Goal: Task Accomplishment & Management: Use online tool/utility

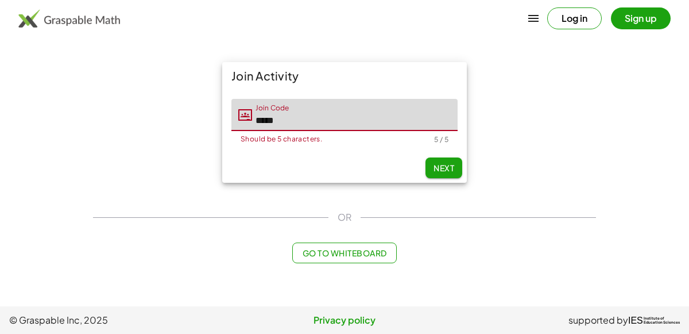
click at [447, 159] on button "Next" at bounding box center [443, 167] width 37 height 21
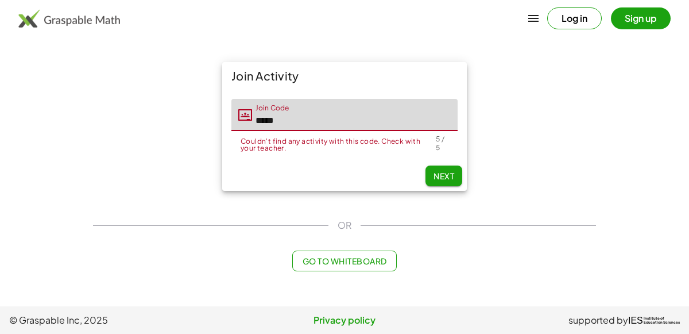
click at [336, 120] on input "*****" at bounding box center [355, 115] width 206 height 32
type input "*"
type input "*****"
click at [448, 171] on span "Next" at bounding box center [443, 176] width 21 height 10
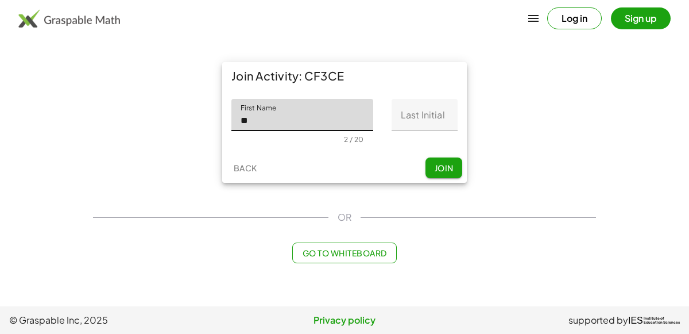
type input "*****"
click at [423, 118] on input "Last Initial" at bounding box center [425, 115] width 66 height 32
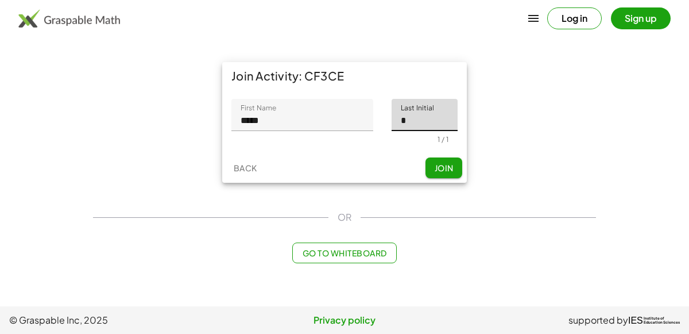
type input "*"
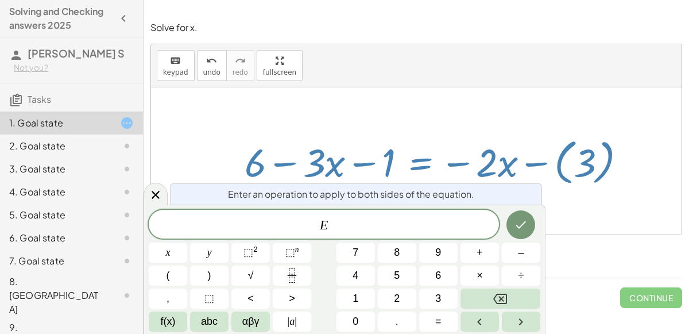
click at [517, 219] on icon "Done" at bounding box center [521, 225] width 14 height 14
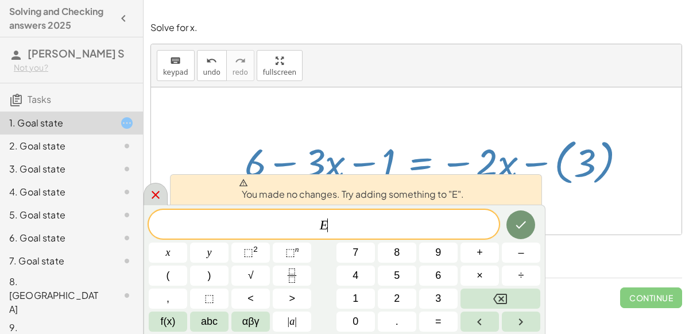
click at [154, 203] on div at bounding box center [156, 194] width 24 height 22
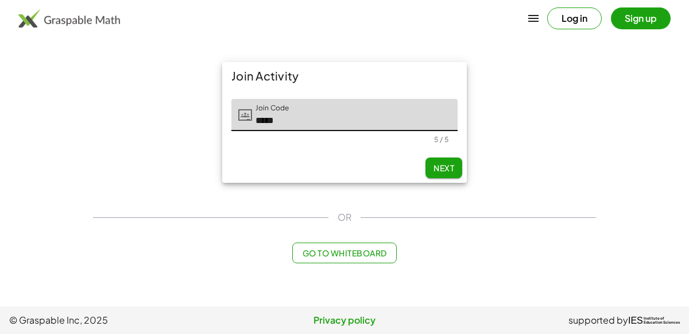
type input "*****"
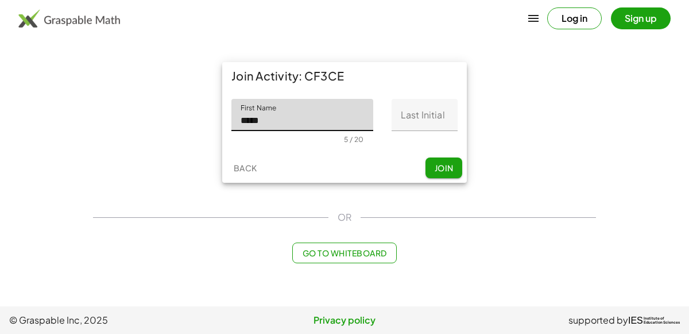
type input "*****"
click at [446, 119] on input "Last Initial" at bounding box center [425, 115] width 66 height 32
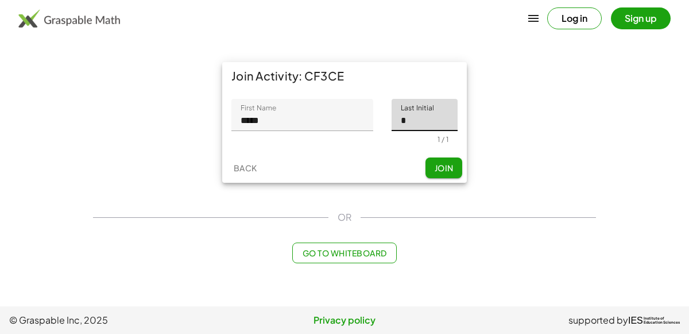
type input "*"
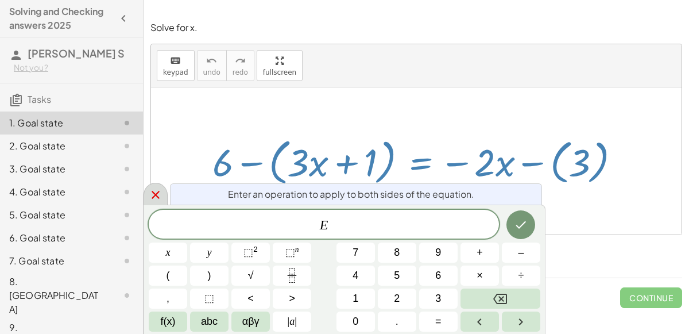
click at [155, 195] on icon at bounding box center [156, 195] width 8 height 8
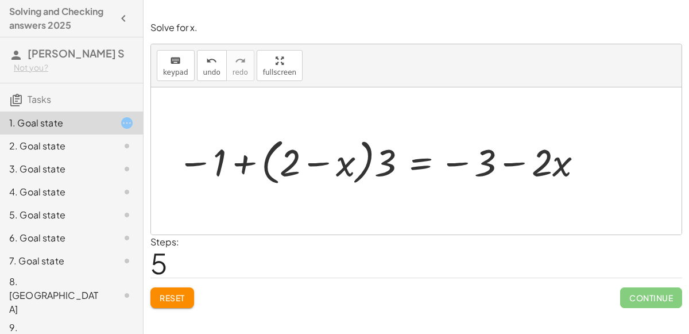
click at [165, 297] on span "Reset" at bounding box center [172, 297] width 25 height 10
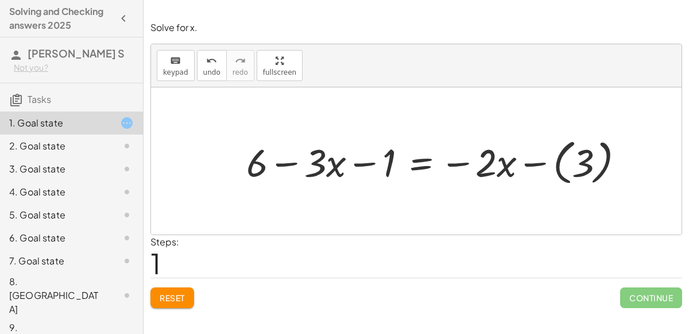
click at [552, 162] on div at bounding box center [440, 160] width 398 height 55
click at [536, 161] on div at bounding box center [421, 160] width 361 height 51
click at [455, 163] on div at bounding box center [421, 160] width 361 height 51
click at [369, 164] on div at bounding box center [421, 160] width 361 height 51
click at [276, 159] on div at bounding box center [421, 160] width 361 height 51
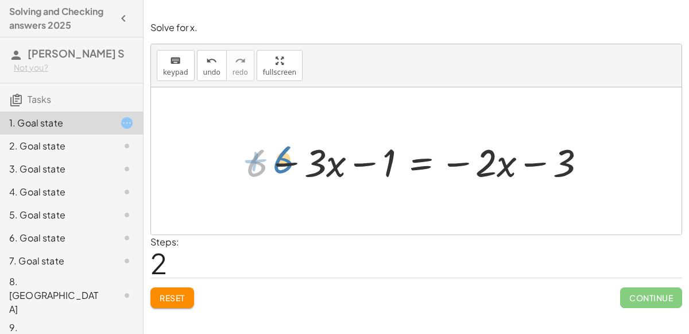
drag, startPoint x: 254, startPoint y: 162, endPoint x: 268, endPoint y: 158, distance: 14.2
click at [268, 158] on div at bounding box center [421, 160] width 361 height 51
drag, startPoint x: 331, startPoint y: 164, endPoint x: 324, endPoint y: 163, distance: 6.9
click at [324, 163] on div at bounding box center [421, 160] width 361 height 51
drag, startPoint x: 316, startPoint y: 163, endPoint x: 303, endPoint y: 164, distance: 12.7
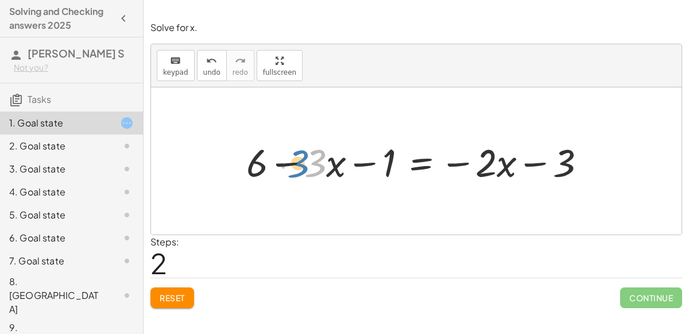
click at [303, 164] on div at bounding box center [421, 160] width 361 height 51
click at [181, 285] on div "Reset Continue" at bounding box center [416, 292] width 532 height 30
click at [181, 290] on button "Reset" at bounding box center [172, 297] width 44 height 21
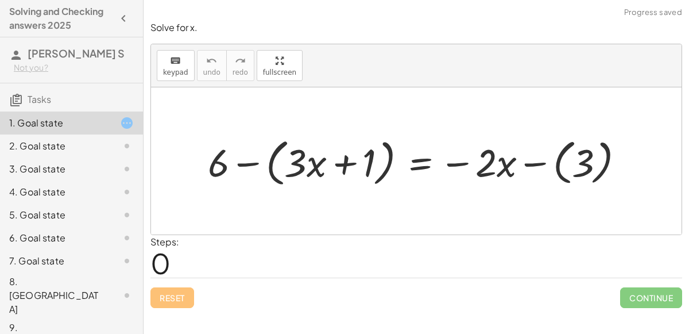
click at [243, 168] on div at bounding box center [420, 161] width 437 height 56
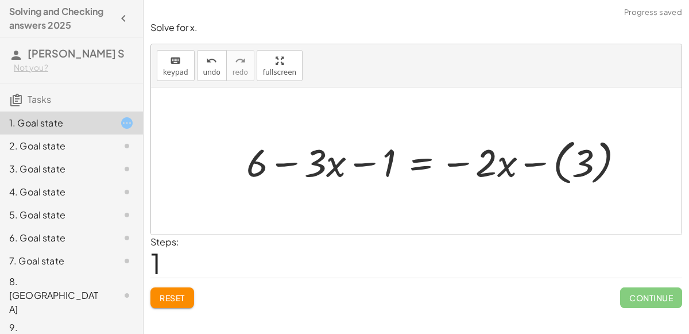
click at [369, 160] on div at bounding box center [440, 160] width 398 height 55
click at [290, 161] on div at bounding box center [440, 160] width 398 height 55
click at [528, 155] on div at bounding box center [440, 160] width 398 height 55
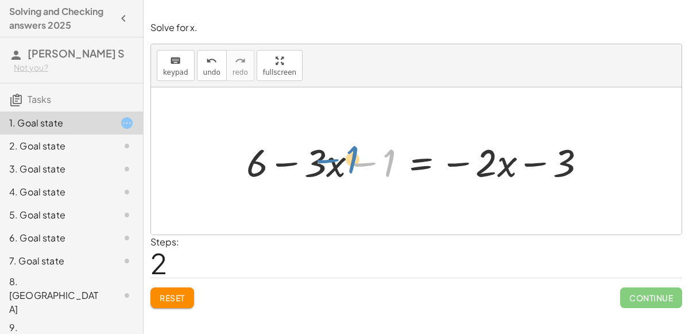
drag, startPoint x: 392, startPoint y: 165, endPoint x: 355, endPoint y: 162, distance: 36.9
click at [355, 162] on div at bounding box center [421, 160] width 361 height 51
drag, startPoint x: 392, startPoint y: 162, endPoint x: 264, endPoint y: 162, distance: 128.6
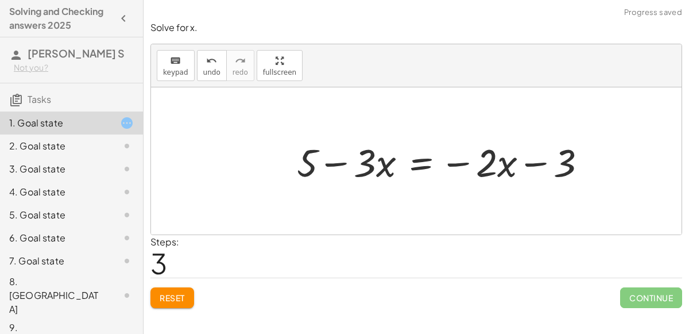
click at [335, 162] on div at bounding box center [446, 160] width 310 height 51
click at [460, 156] on div at bounding box center [446, 160] width 310 height 51
click at [169, 295] on span "Reset" at bounding box center [172, 297] width 25 height 10
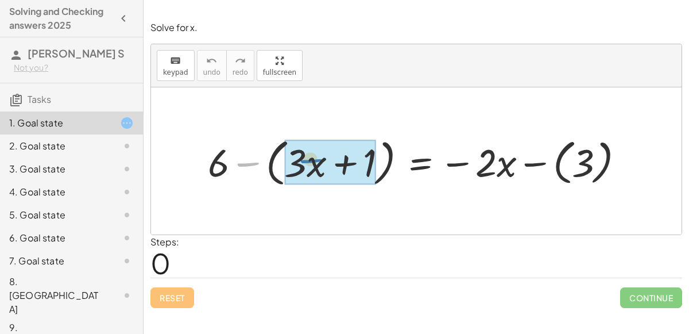
drag, startPoint x: 249, startPoint y: 160, endPoint x: 317, endPoint y: 158, distance: 68.3
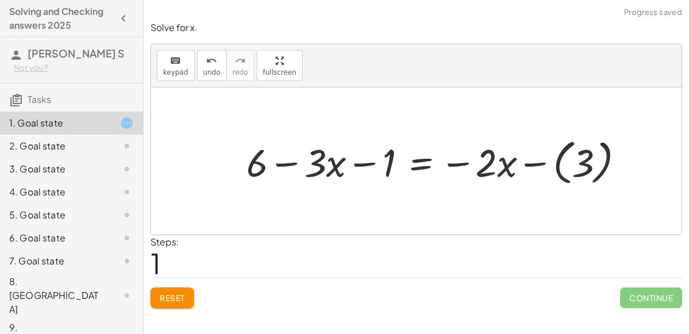
click at [586, 154] on div at bounding box center [440, 160] width 398 height 55
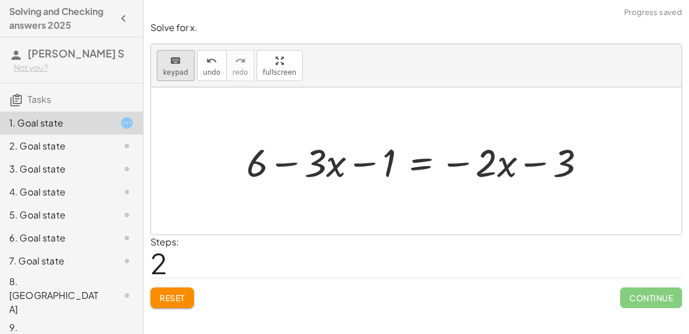
click at [160, 64] on button "keyboard keypad" at bounding box center [176, 65] width 38 height 31
click at [163, 73] on span "keypad" at bounding box center [175, 72] width 25 height 8
click at [171, 69] on span "keypad" at bounding box center [175, 72] width 25 height 8
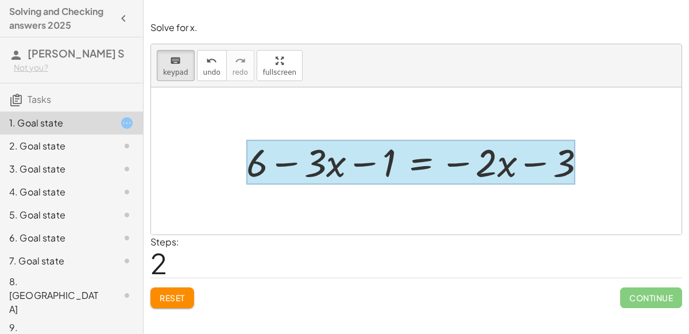
click at [408, 162] on div at bounding box center [410, 162] width 329 height 45
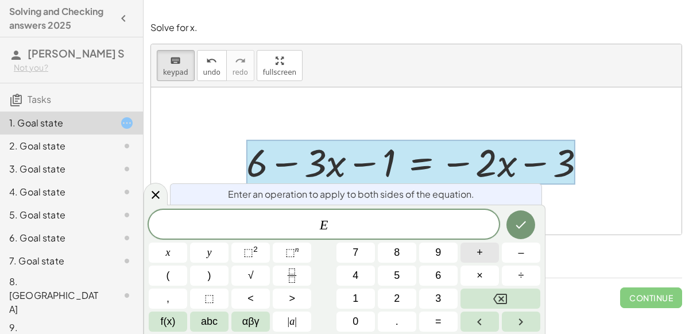
click at [478, 254] on span "+" at bounding box center [480, 253] width 6 height 16
click at [428, 294] on button "3" at bounding box center [438, 298] width 38 height 20
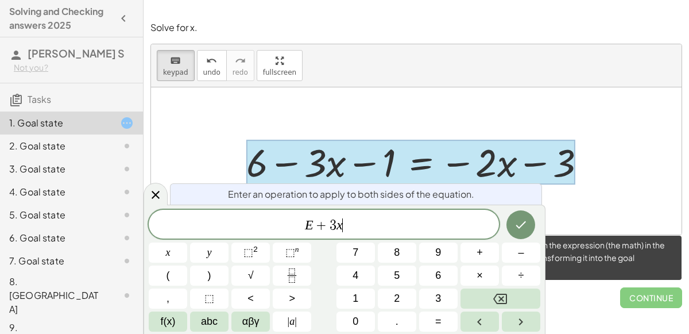
click at [623, 293] on span "Continue" at bounding box center [651, 297] width 62 height 21
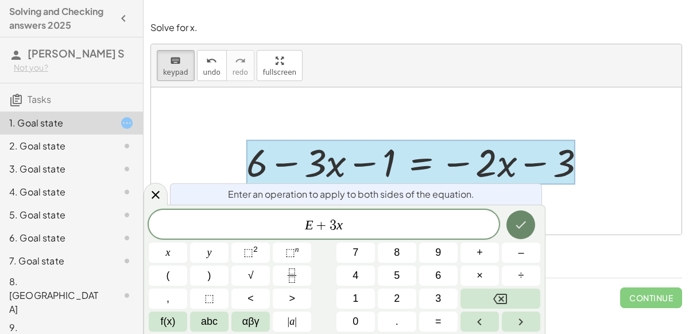
click at [510, 215] on button "Done" at bounding box center [520, 224] width 29 height 29
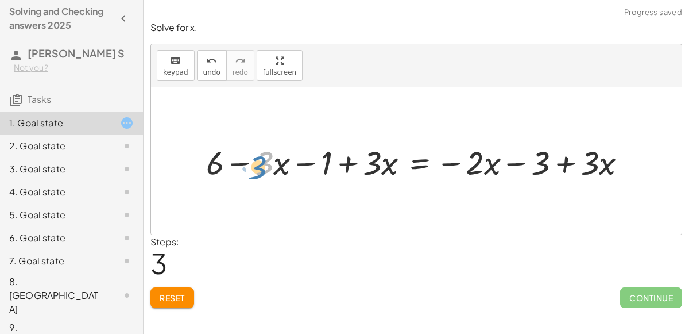
drag, startPoint x: 270, startPoint y: 167, endPoint x: 263, endPoint y: 171, distance: 7.7
click at [263, 171] on div at bounding box center [421, 161] width 442 height 44
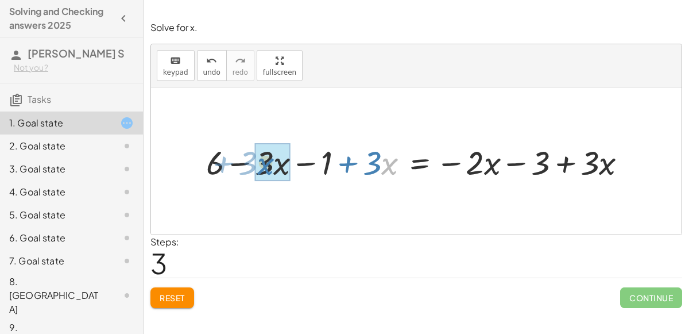
drag, startPoint x: 382, startPoint y: 162, endPoint x: 259, endPoint y: 162, distance: 123.4
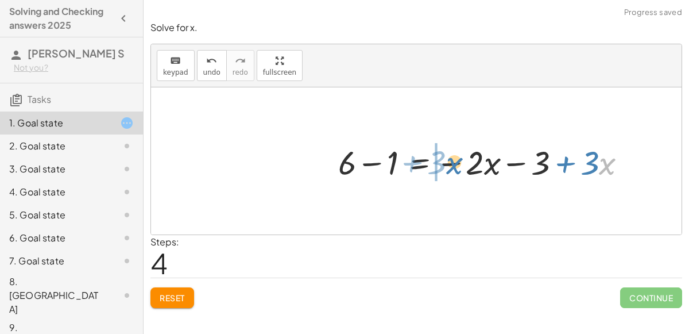
drag, startPoint x: 603, startPoint y: 160, endPoint x: 452, endPoint y: 159, distance: 151.6
click at [452, 159] on div at bounding box center [486, 161] width 309 height 44
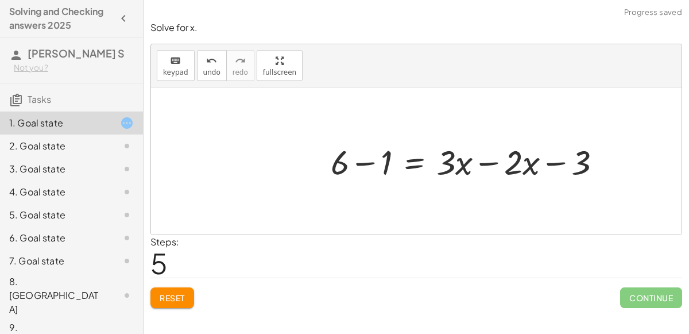
click at [496, 161] on div at bounding box center [488, 160] width 386 height 59
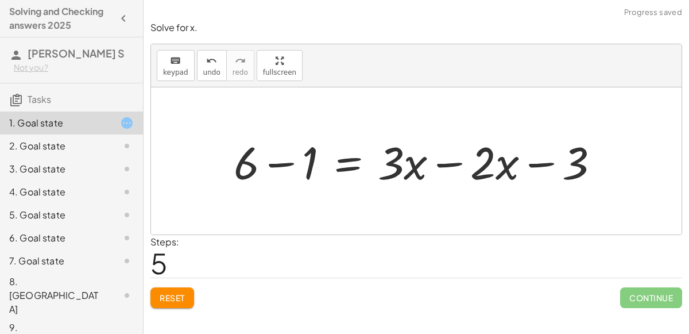
click at [433, 158] on div at bounding box center [421, 160] width 386 height 59
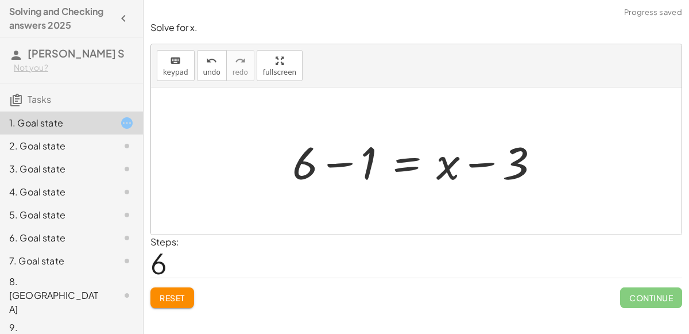
click at [346, 167] on div at bounding box center [420, 160] width 268 height 59
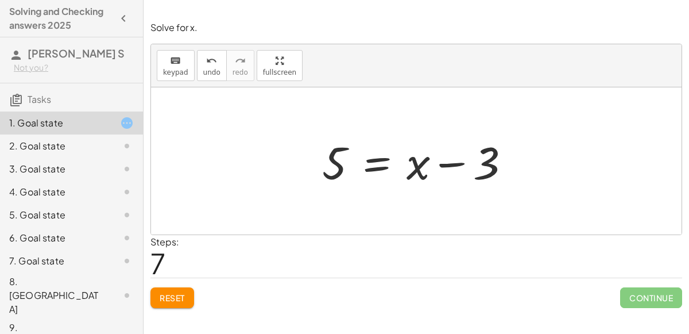
click at [380, 156] on div at bounding box center [420, 160] width 208 height 59
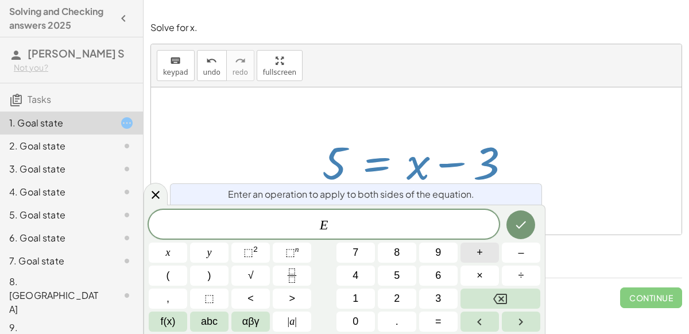
click at [474, 249] on button "+" at bounding box center [479, 252] width 38 height 20
click at [448, 295] on button "3" at bounding box center [438, 298] width 38 height 20
click at [529, 222] on button "Done" at bounding box center [520, 224] width 29 height 29
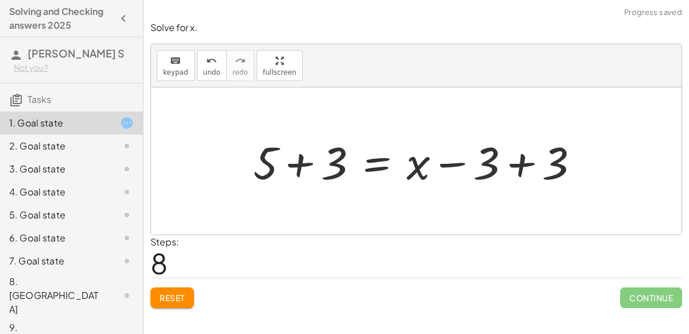
click at [508, 163] on div at bounding box center [420, 160] width 347 height 59
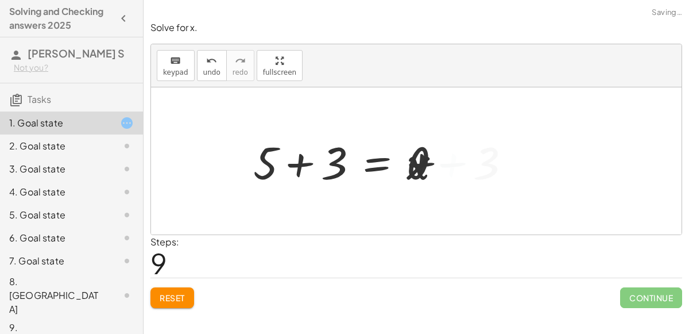
click at [307, 165] on div at bounding box center [351, 160] width 208 height 59
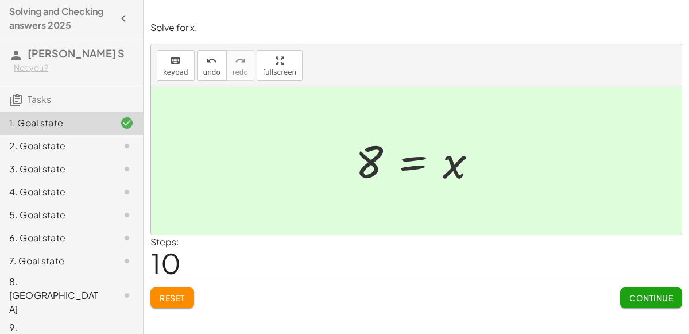
click at [122, 143] on icon at bounding box center [127, 146] width 14 height 14
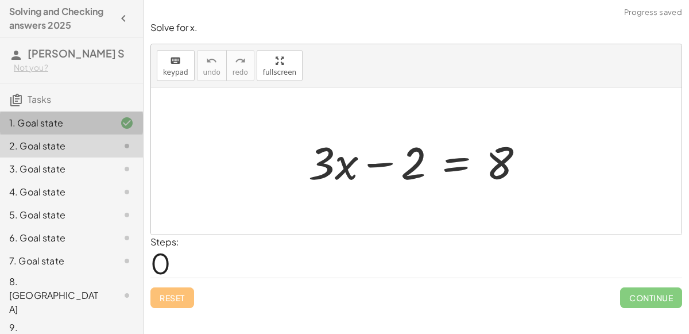
click at [105, 157] on div "1. Goal state" at bounding box center [71, 168] width 143 height 23
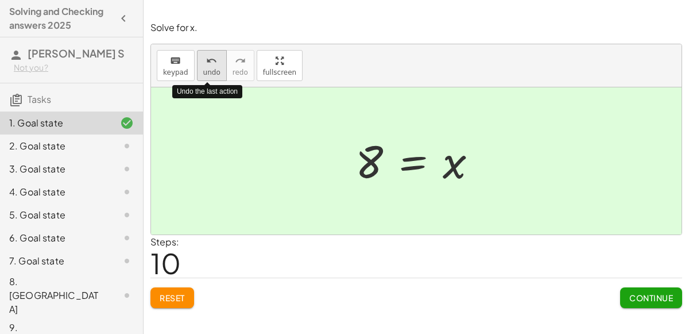
click at [209, 64] on icon "undo" at bounding box center [211, 61] width 11 height 14
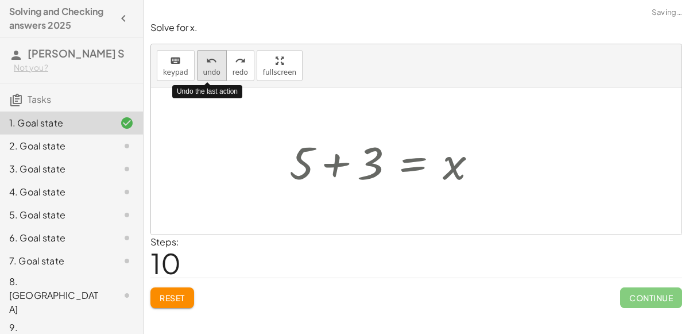
click at [209, 64] on icon "undo" at bounding box center [211, 61] width 11 height 14
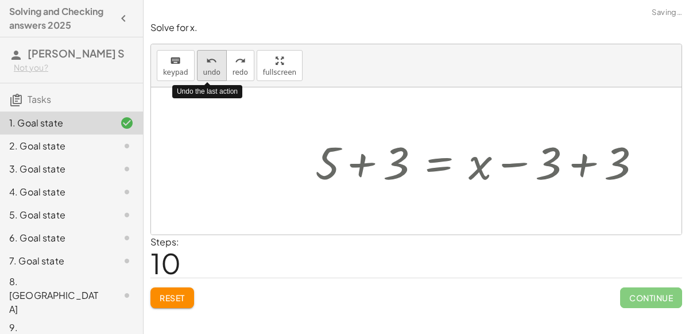
click at [209, 64] on icon "undo" at bounding box center [211, 61] width 11 height 14
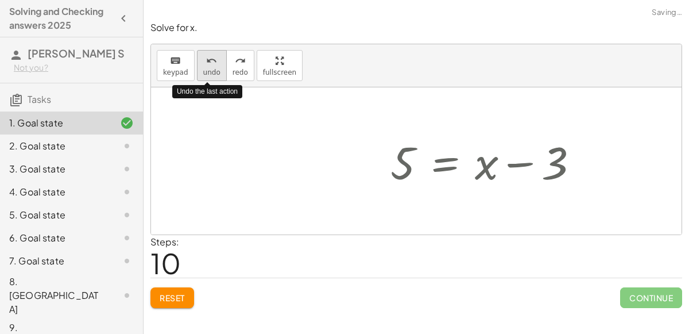
click at [209, 64] on icon "undo" at bounding box center [211, 61] width 11 height 14
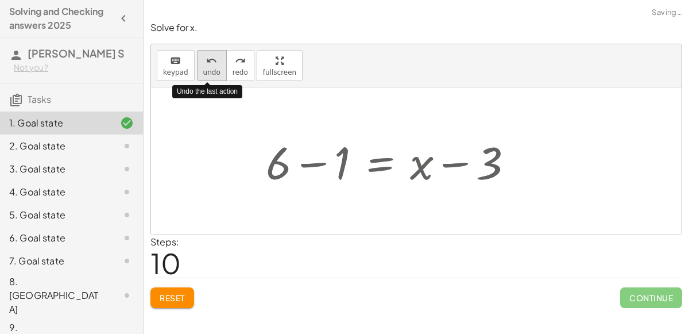
click at [209, 64] on icon "undo" at bounding box center [211, 61] width 11 height 14
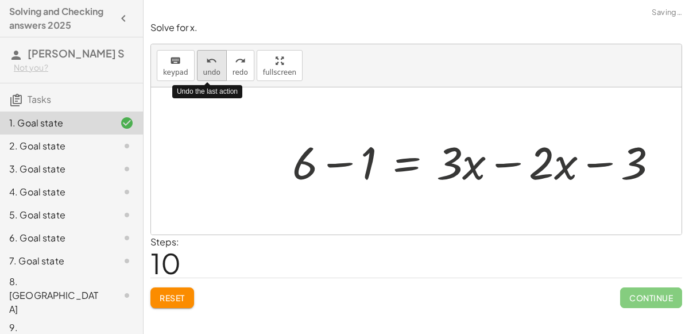
click at [209, 64] on icon "undo" at bounding box center [211, 61] width 11 height 14
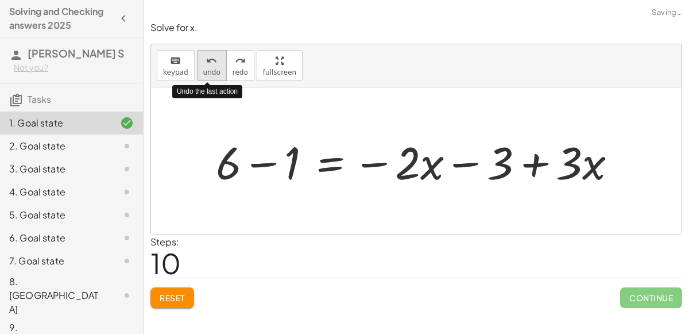
click at [209, 64] on icon "undo" at bounding box center [211, 61] width 11 height 14
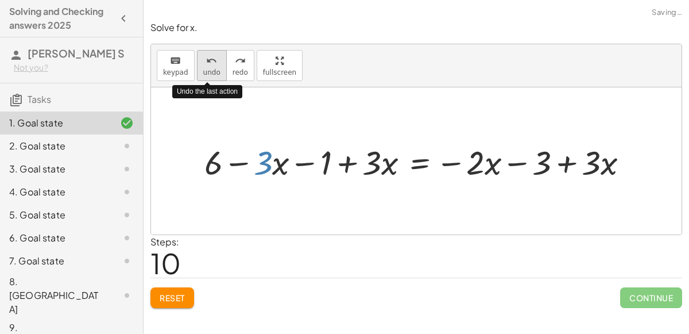
click at [209, 64] on icon "undo" at bounding box center [211, 61] width 11 height 14
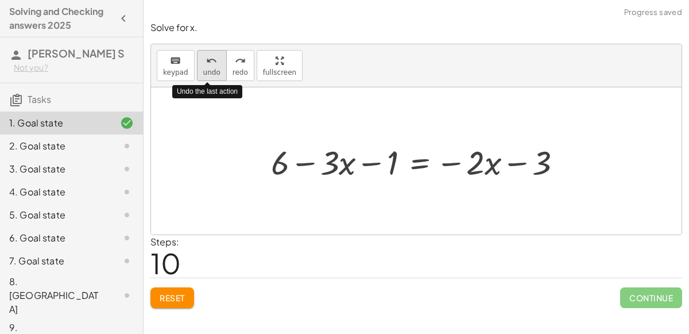
click at [209, 64] on icon "undo" at bounding box center [211, 61] width 11 height 14
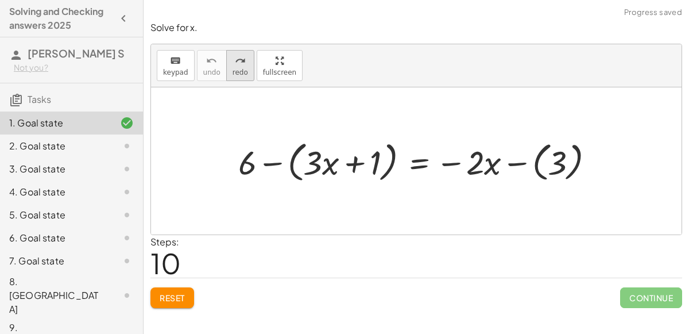
click at [226, 66] on button "redo redo" at bounding box center [240, 65] width 28 height 31
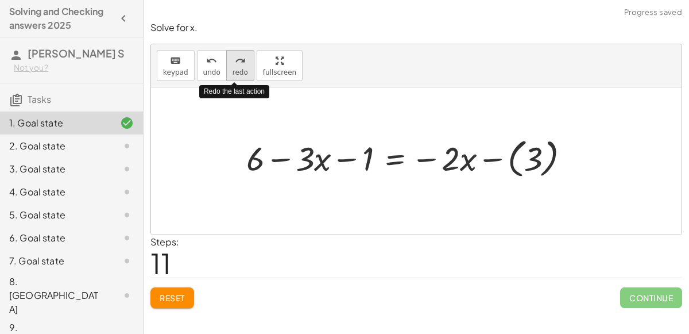
click at [226, 66] on button "redo redo" at bounding box center [240, 65] width 28 height 31
click at [227, 67] on button "redo redo" at bounding box center [240, 65] width 28 height 31
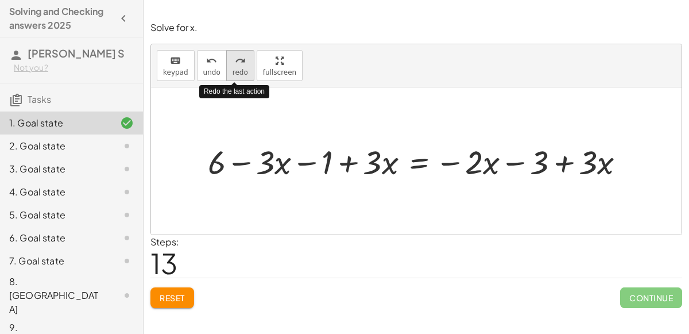
click at [227, 67] on button "redo redo" at bounding box center [240, 65] width 28 height 31
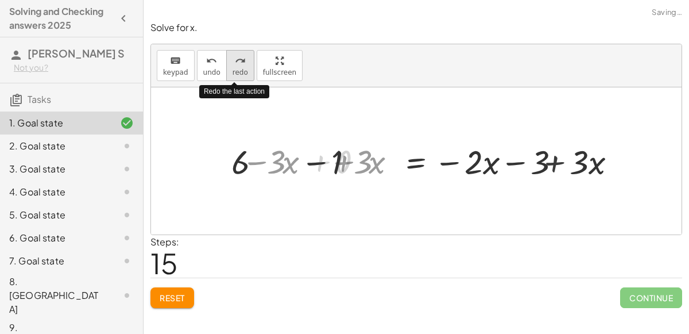
click at [227, 67] on button "redo redo" at bounding box center [240, 65] width 28 height 31
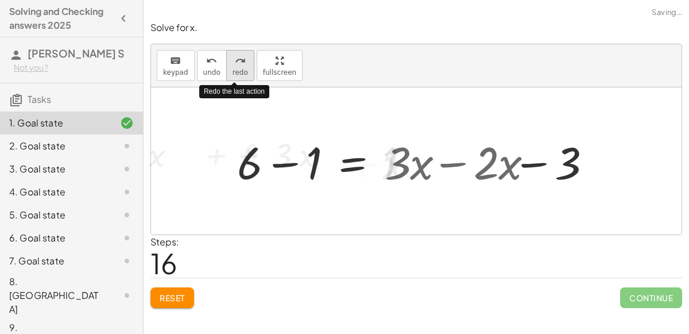
click at [227, 67] on button "redo redo" at bounding box center [240, 65] width 28 height 31
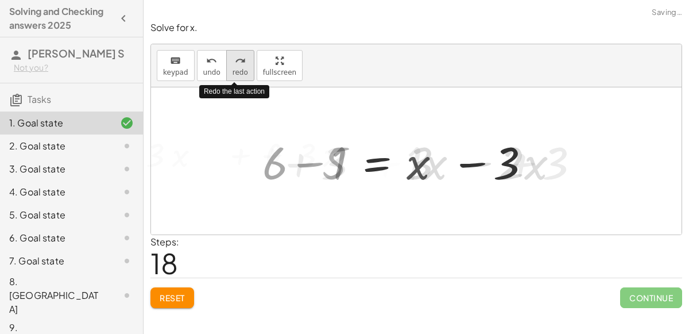
click at [227, 67] on button "redo redo" at bounding box center [240, 65] width 28 height 31
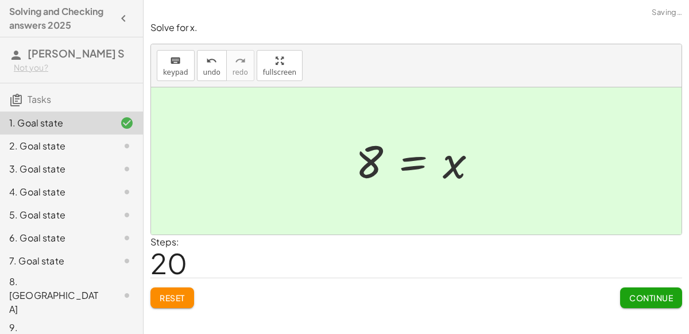
click at [648, 293] on span "Continue" at bounding box center [651, 297] width 44 height 10
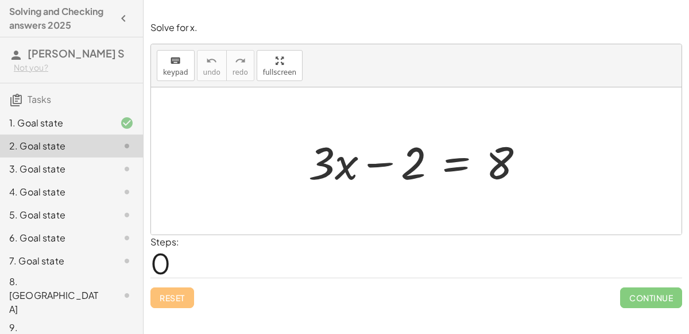
click at [30, 165] on div "3. Goal state" at bounding box center [55, 169] width 92 height 14
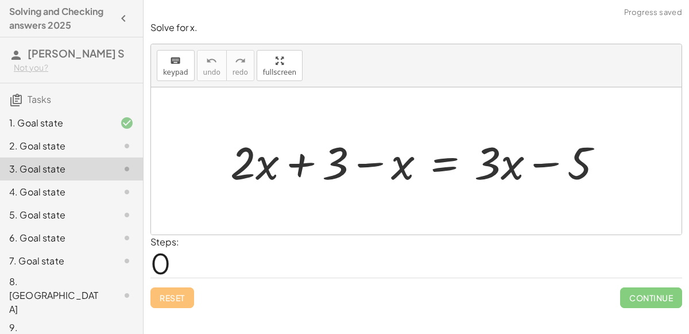
click at [40, 180] on div "2. Goal state" at bounding box center [71, 191] width 143 height 23
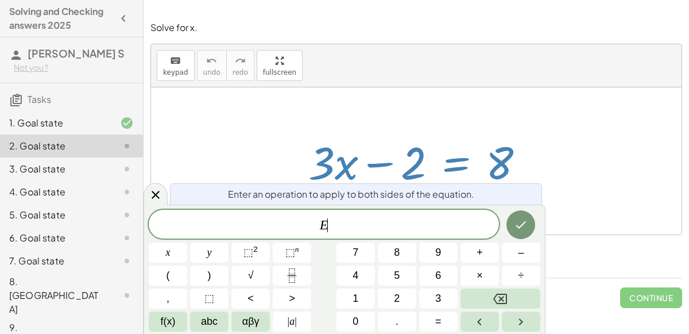
click at [565, 224] on div at bounding box center [416, 160] width 531 height 147
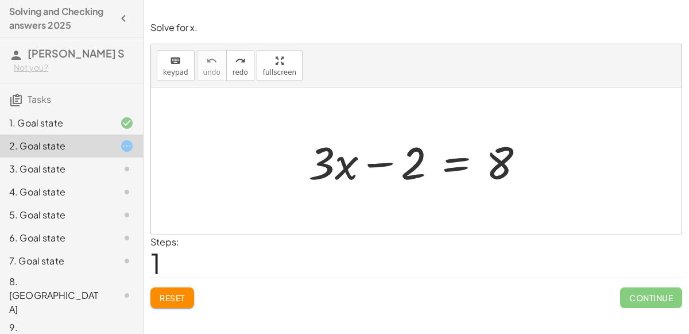
click at [448, 162] on div at bounding box center [421, 160] width 237 height 59
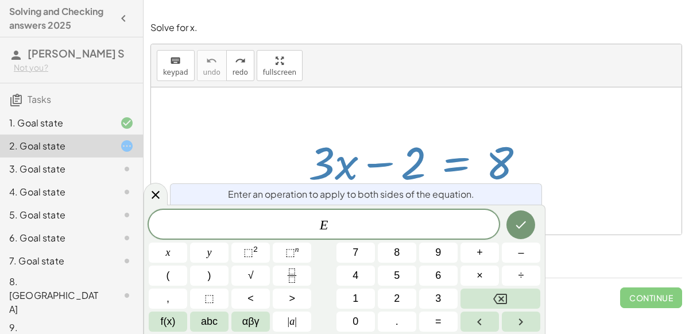
click at [513, 187] on div "Enter an operation to apply to both sides of the equation." at bounding box center [356, 193] width 372 height 21
click at [548, 163] on div at bounding box center [416, 160] width 531 height 147
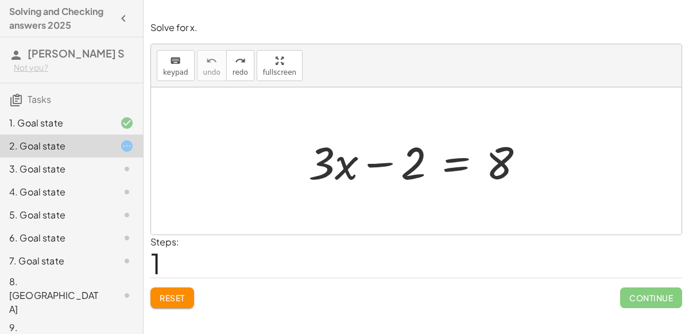
click at [0, 0] on div "Solve for x. keyboard keypad undo undo redo redo fullscreen + · 3 · x − 2 = 8 ×…" at bounding box center [0, 0] width 0 height 0
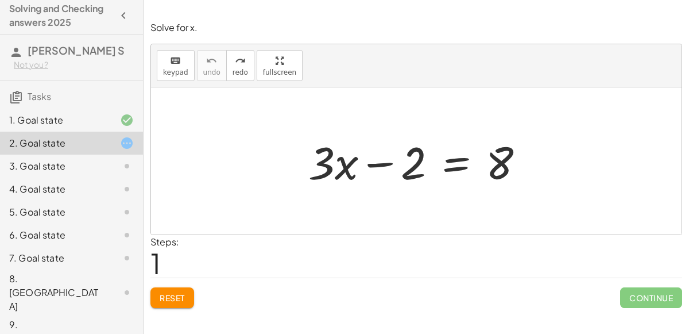
scroll to position [11, 0]
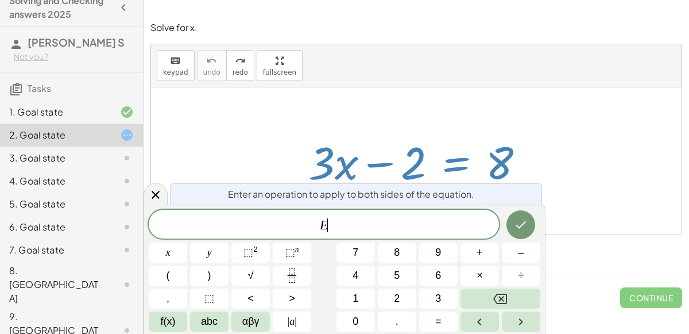
click at [437, 330] on button "=" at bounding box center [438, 321] width 38 height 20
click at [516, 220] on icon "Done" at bounding box center [521, 225] width 14 height 14
click at [505, 122] on div at bounding box center [416, 160] width 531 height 147
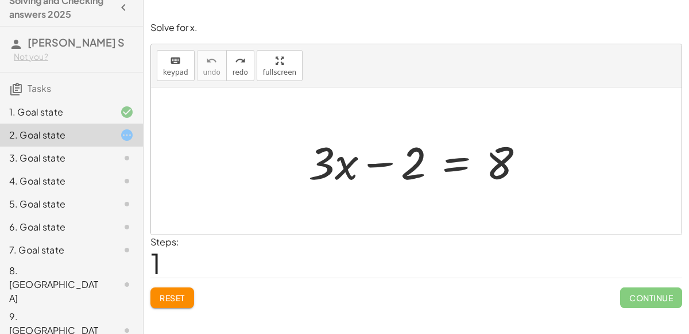
click at [443, 167] on div at bounding box center [421, 160] width 237 height 59
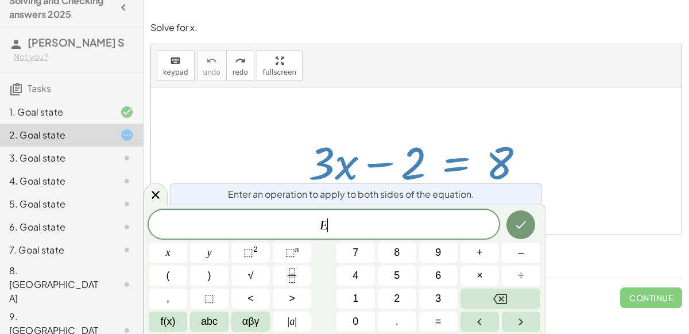
click at [443, 167] on div at bounding box center [421, 160] width 237 height 59
click at [553, 207] on div at bounding box center [416, 160] width 531 height 147
